Goal: Task Accomplishment & Management: Complete application form

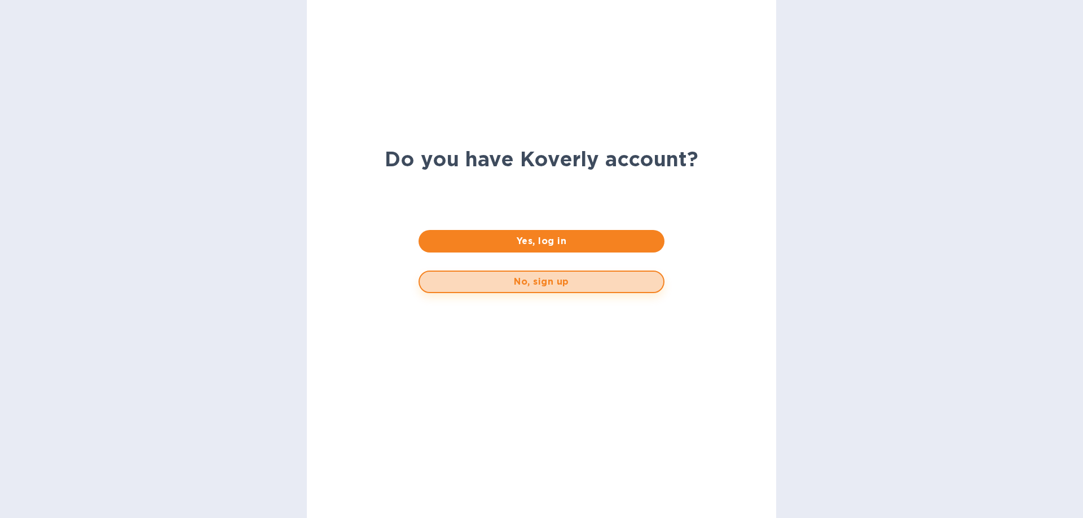
click at [538, 286] on span "No, sign up" at bounding box center [541, 282] width 225 height 14
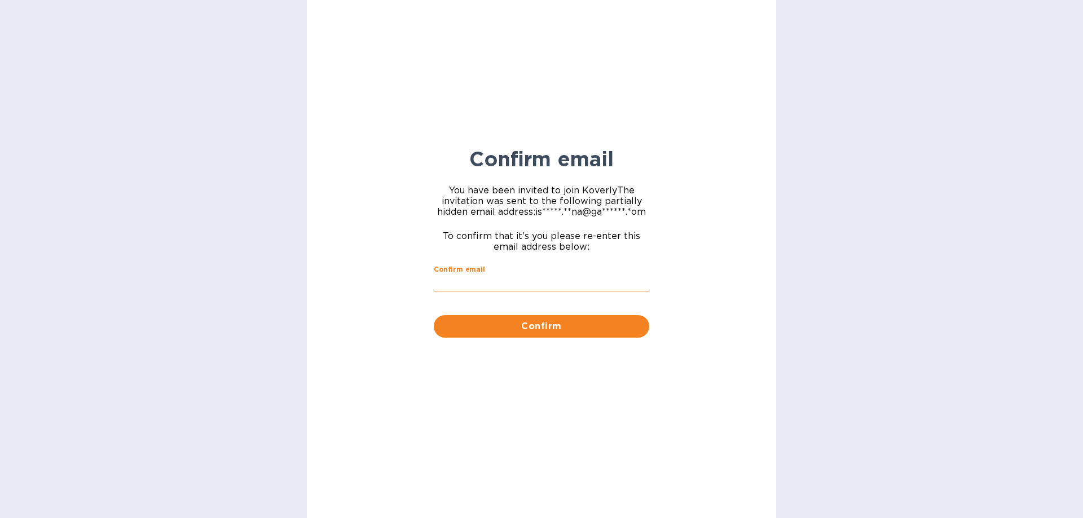
click at [536, 283] on input "Confirm email" at bounding box center [541, 283] width 215 height 17
click at [487, 281] on input "sariact" at bounding box center [541, 283] width 215 height 17
type input "[EMAIL_ADDRESS][DOMAIN_NAME]"
click at [592, 315] on button "Confirm" at bounding box center [541, 326] width 215 height 23
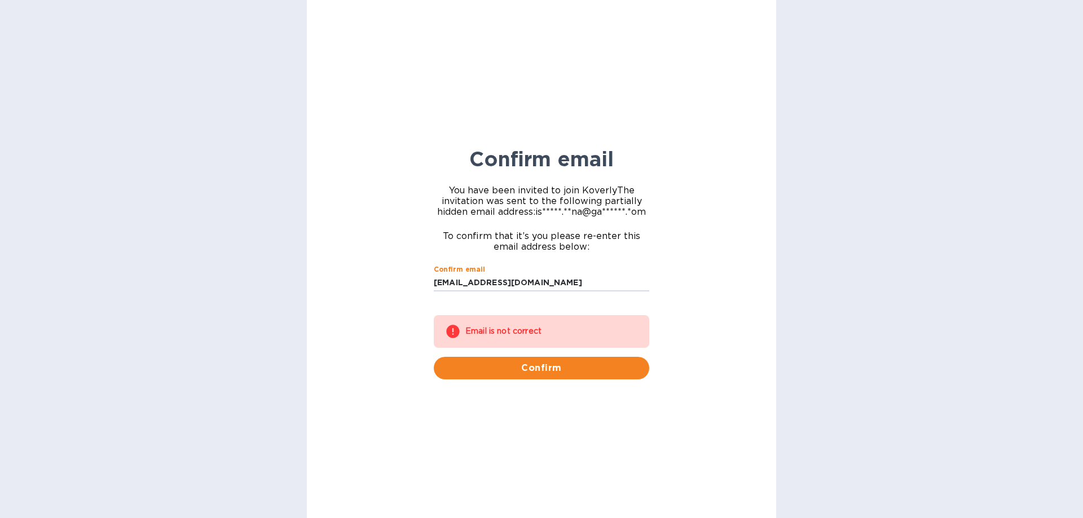
drag, startPoint x: 558, startPoint y: 281, endPoint x: 315, endPoint y: 262, distance: 243.9
click at [315, 262] on div "Confirm email You have been invited to join [PERSON_NAME] The invitation was se…" at bounding box center [541, 259] width 469 height 518
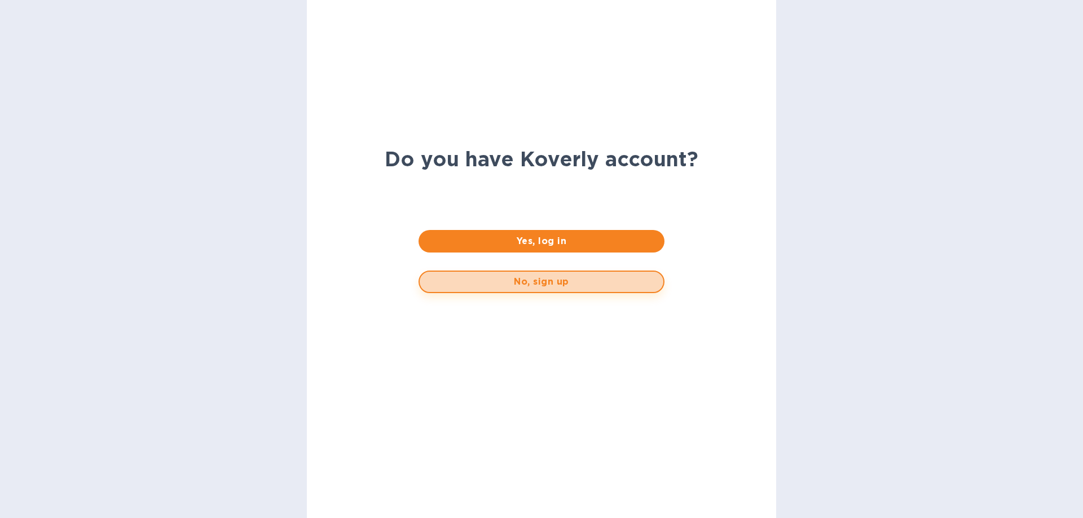
click at [520, 283] on span "No, sign up" at bounding box center [541, 282] width 225 height 14
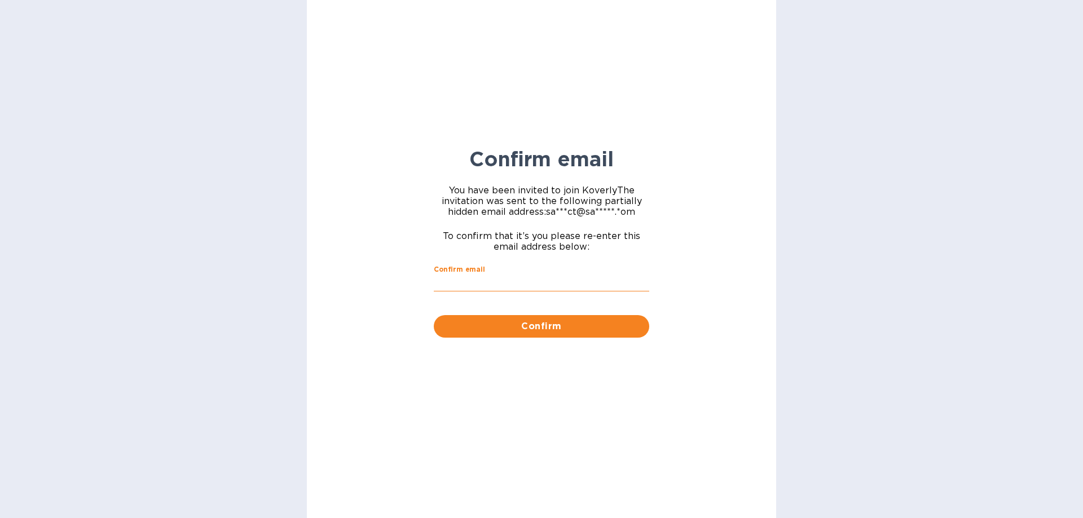
click at [520, 283] on input "Confirm email" at bounding box center [541, 283] width 215 height 17
type input "[EMAIL_ADDRESS][DOMAIN_NAME]"
click at [526, 325] on span "Confirm" at bounding box center [541, 327] width 197 height 14
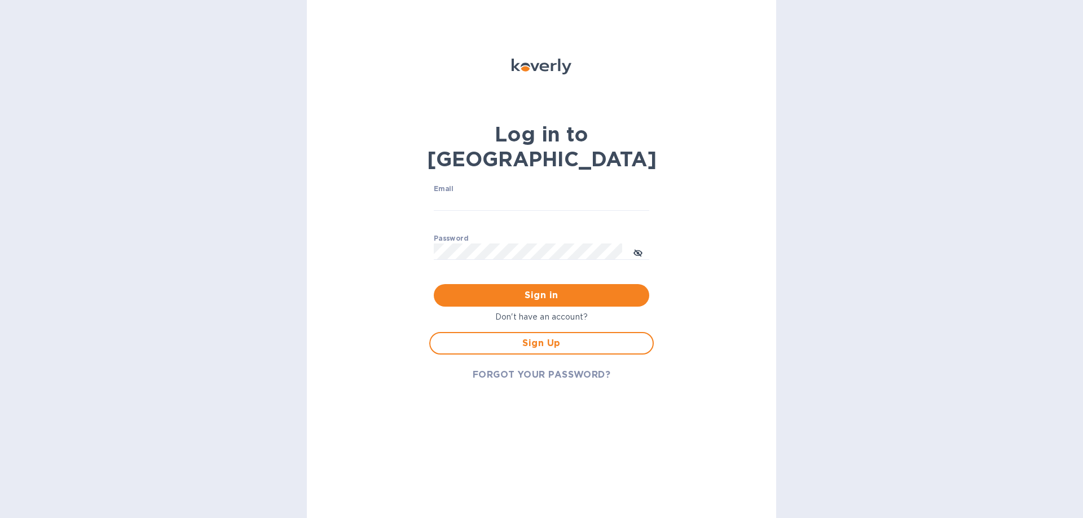
click at [526, 337] on span "Sign Up" at bounding box center [541, 344] width 204 height 14
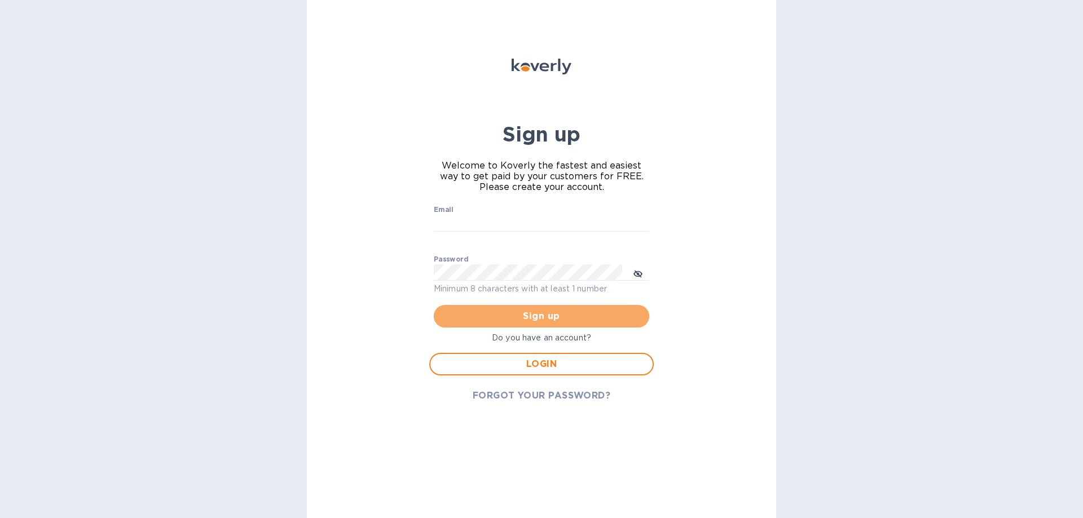
click at [526, 325] on button "Sign up" at bounding box center [541, 316] width 215 height 23
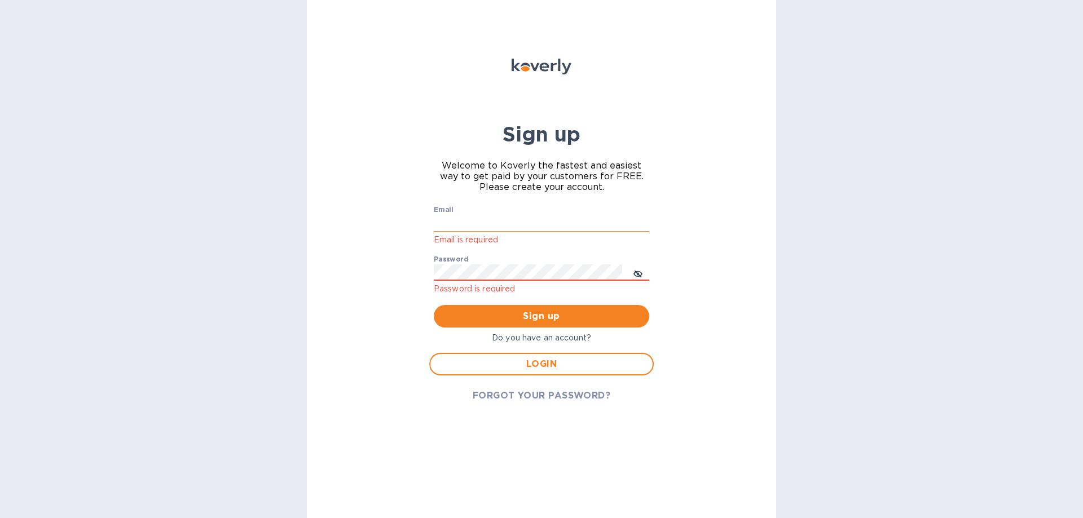
click at [482, 218] on input "Email" at bounding box center [541, 223] width 215 height 17
type input "[EMAIL_ADDRESS][DOMAIN_NAME]"
click at [640, 272] on icon "toggle password visibility" at bounding box center [637, 274] width 9 height 9
click at [381, 273] on div "Sign up Welcome to Koverly the fastest and easiest way to get paid by your cust…" at bounding box center [541, 259] width 469 height 518
click at [547, 319] on span "Sign up" at bounding box center [541, 317] width 197 height 14
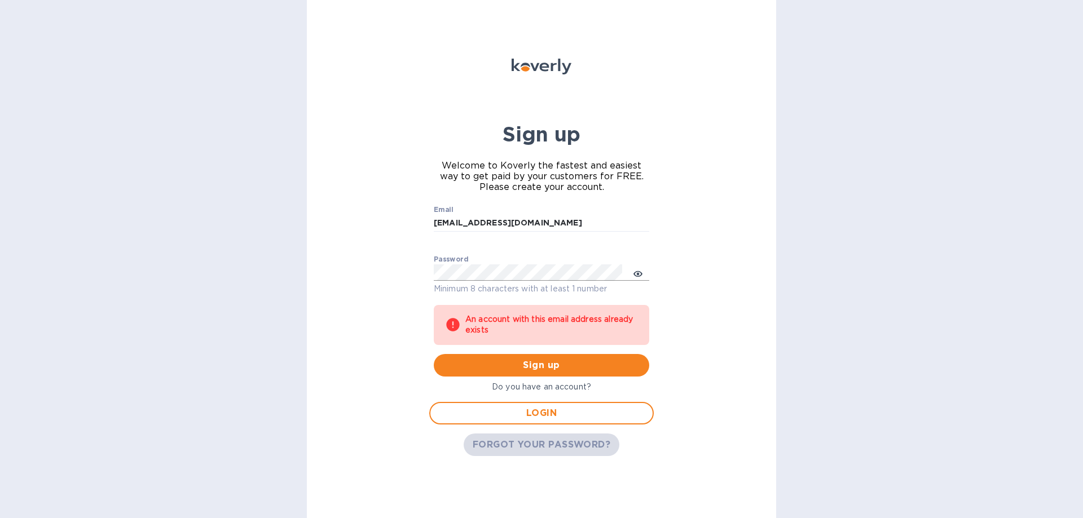
click at [597, 451] on span "FORGOT YOUR PASSWORD?" at bounding box center [542, 445] width 138 height 14
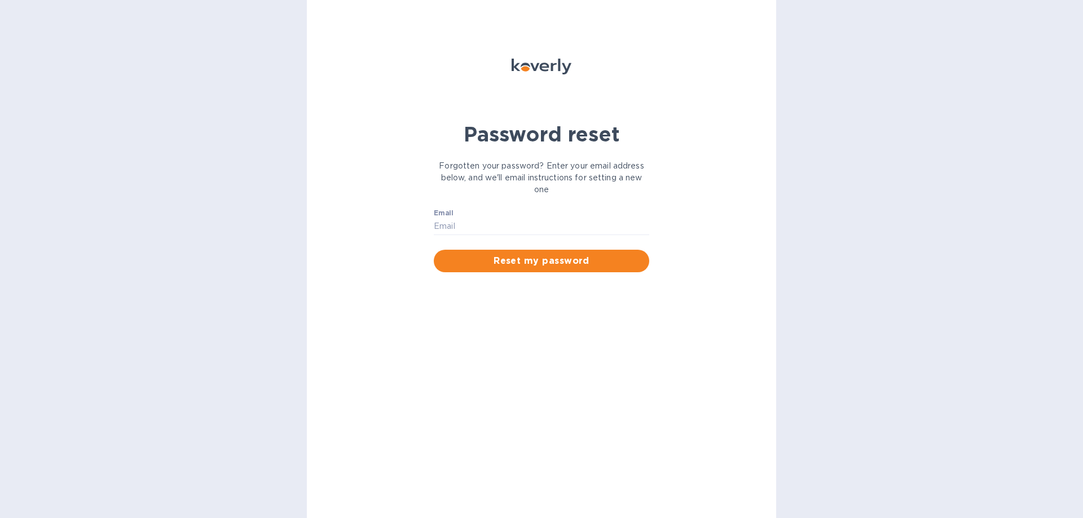
click at [431, 223] on div "Email ​ Reset my password" at bounding box center [541, 240] width 229 height 77
click at [452, 224] on input "Email" at bounding box center [541, 226] width 215 height 17
type input "sariact@sariexp.com"
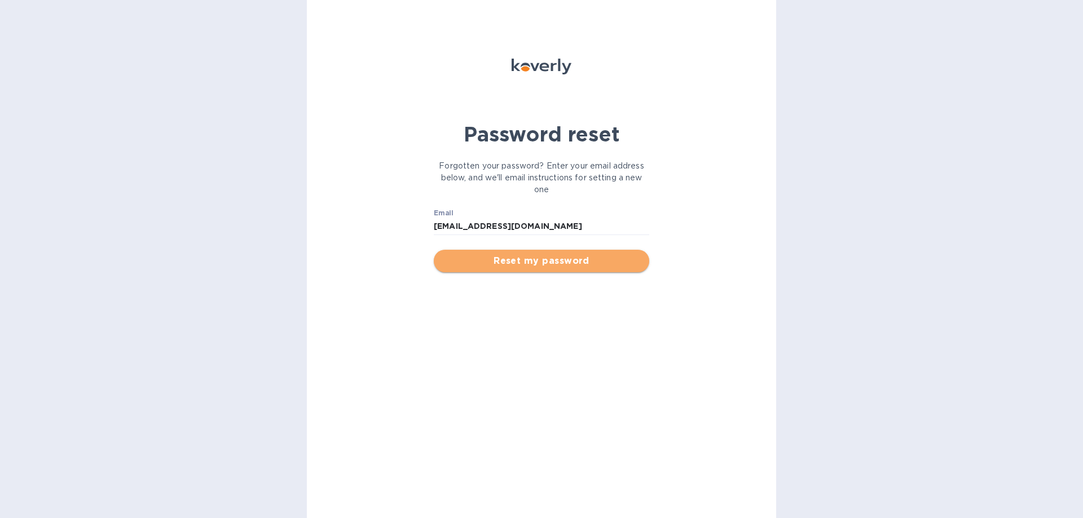
click at [546, 262] on span "Reset my password" at bounding box center [541, 261] width 197 height 14
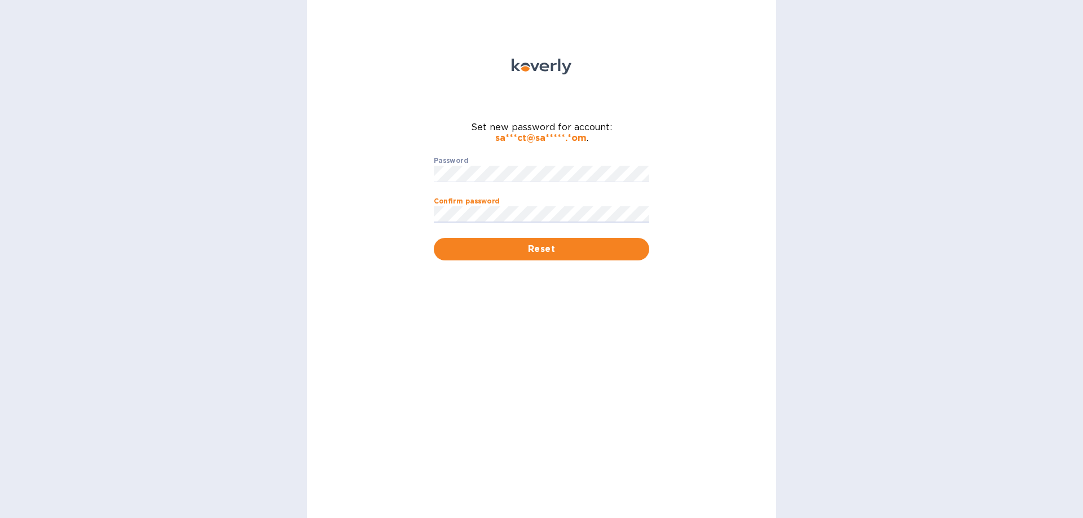
drag, startPoint x: 418, startPoint y: 345, endPoint x: 425, endPoint y: 327, distance: 18.7
click at [418, 345] on div "Set new password for account: sa***ct@sa*****.*om . Password ​ Confirm password…" at bounding box center [541, 259] width 469 height 518
click at [570, 245] on span "Reset" at bounding box center [541, 250] width 197 height 14
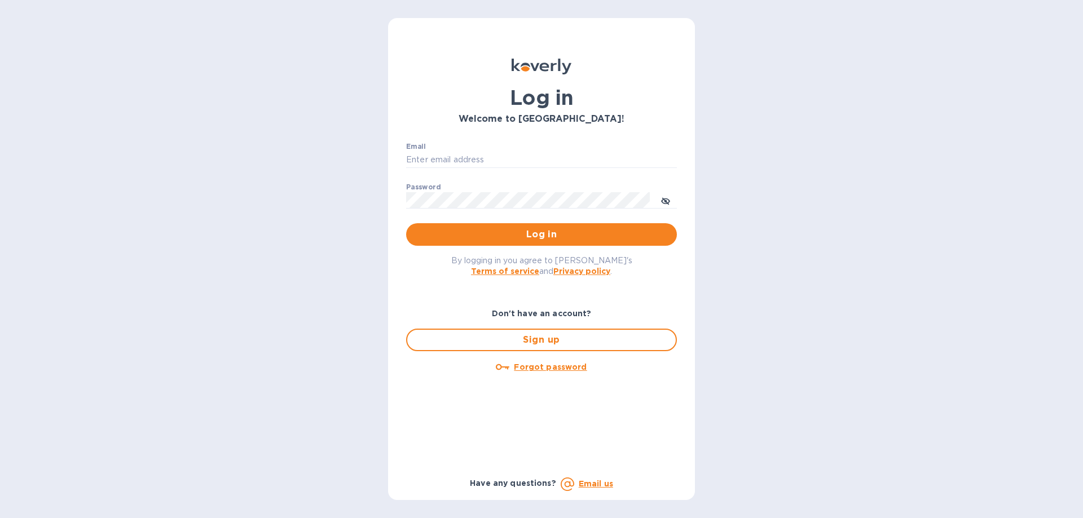
type input "[EMAIL_ADDRESS][DOMAIN_NAME]"
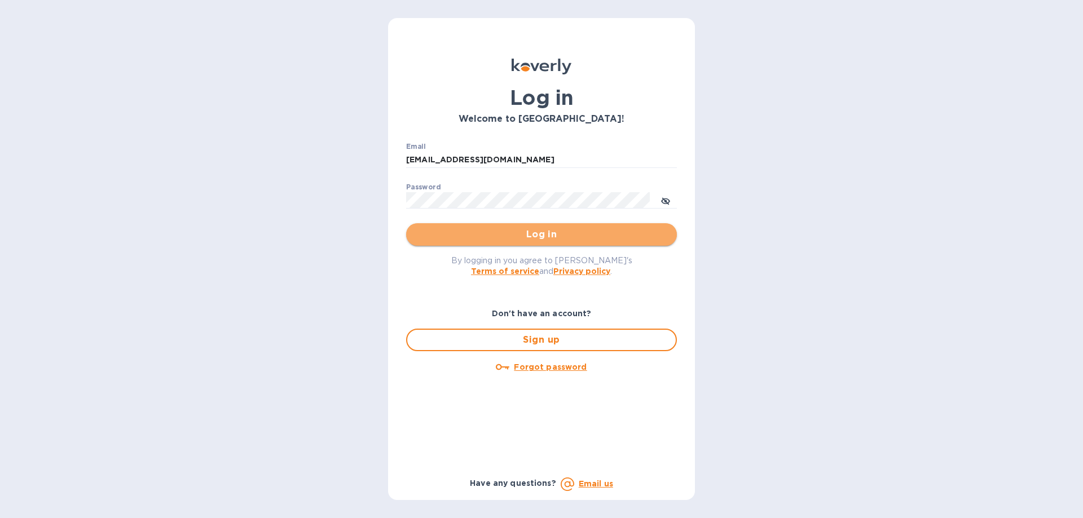
click at [572, 234] on span "Log in" at bounding box center [541, 235] width 253 height 14
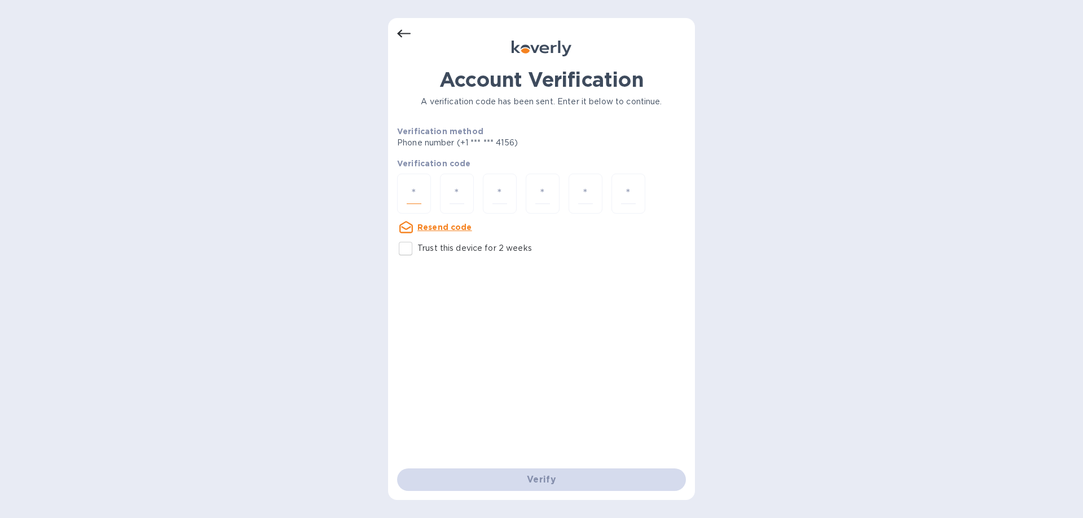
click at [417, 191] on input "number" at bounding box center [414, 193] width 15 height 21
type input "6"
type input "4"
type input "6"
type input "4"
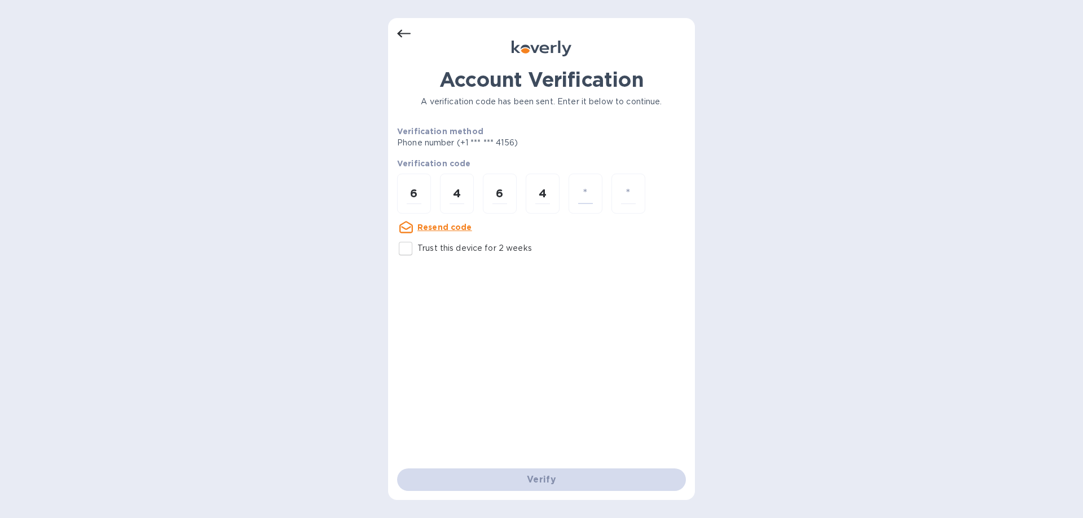
type input "5"
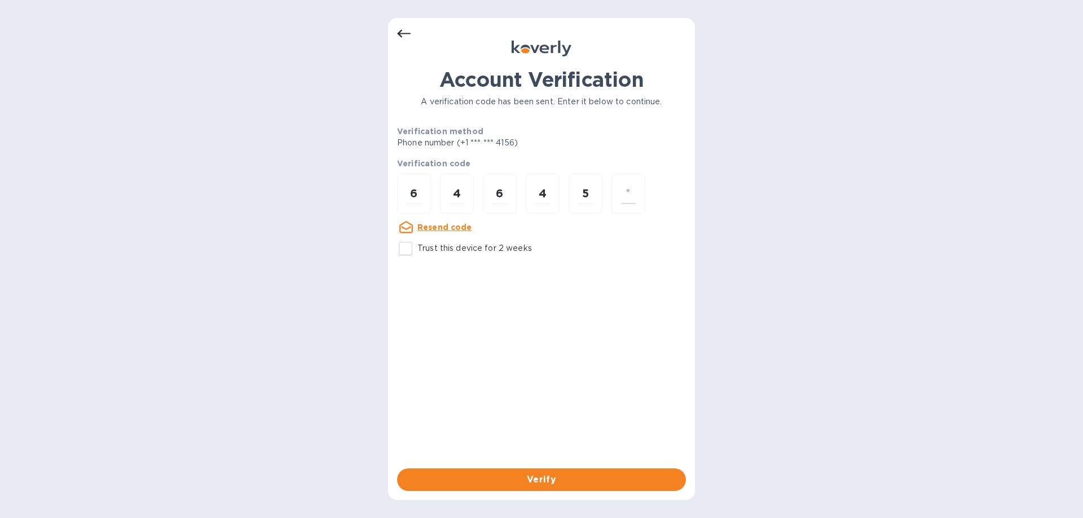
type input "4"
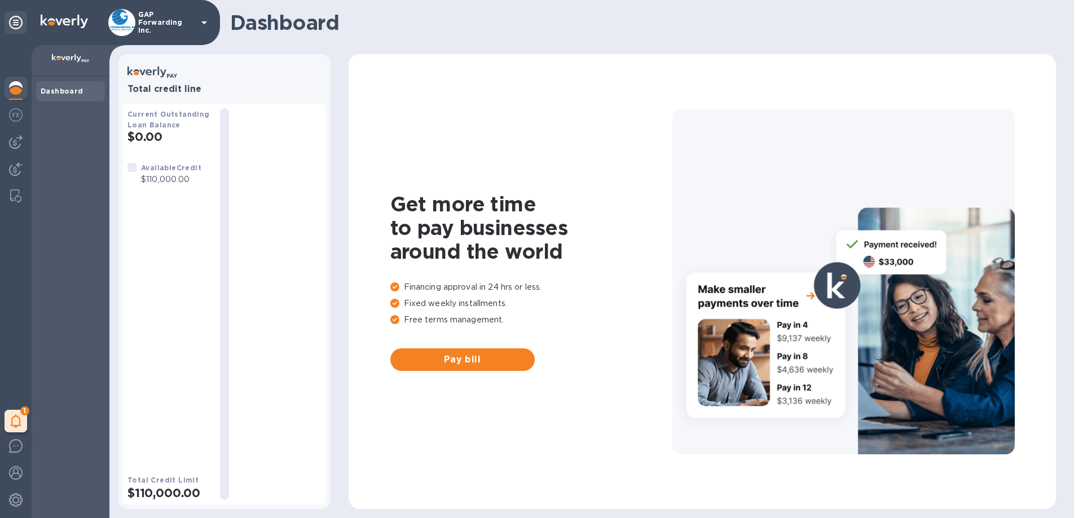
click at [205, 17] on icon at bounding box center [204, 23] width 14 height 14
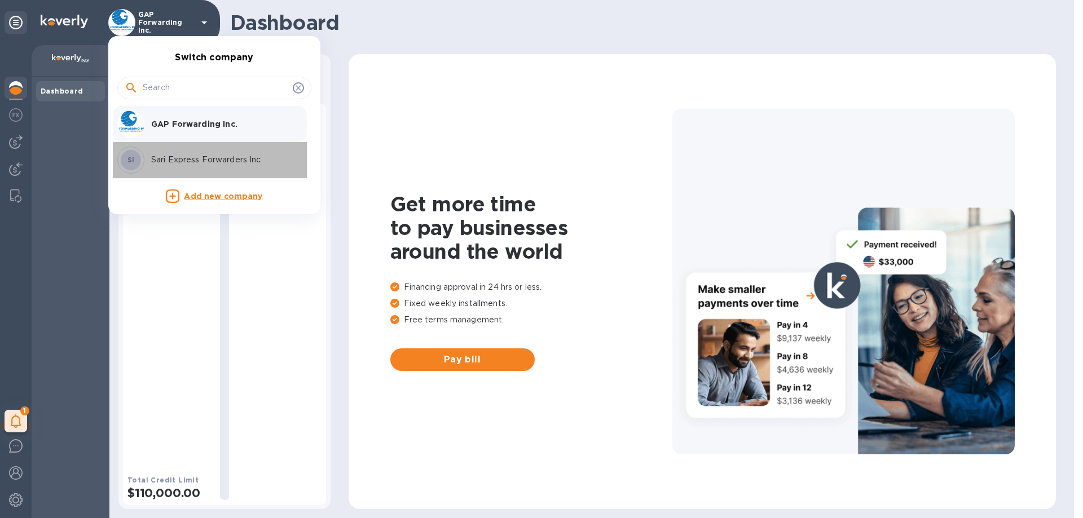
click at [233, 160] on p "Sari Express Forwarders Inc" at bounding box center [222, 160] width 142 height 12
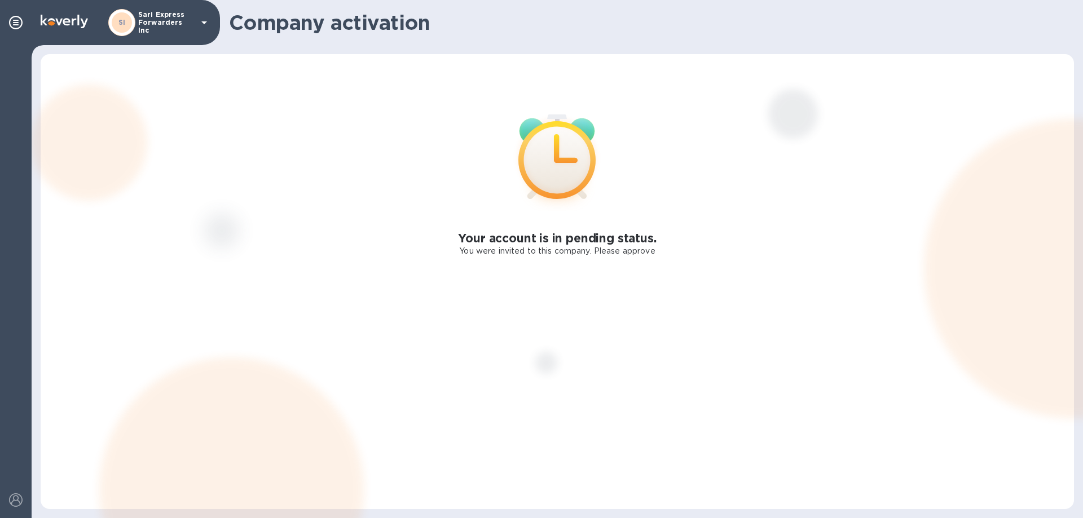
click at [565, 155] on icon at bounding box center [556, 160] width 77 height 77
click at [359, 27] on h1 "Company activation" at bounding box center [647, 23] width 836 height 24
